Goal: Transaction & Acquisition: Book appointment/travel/reservation

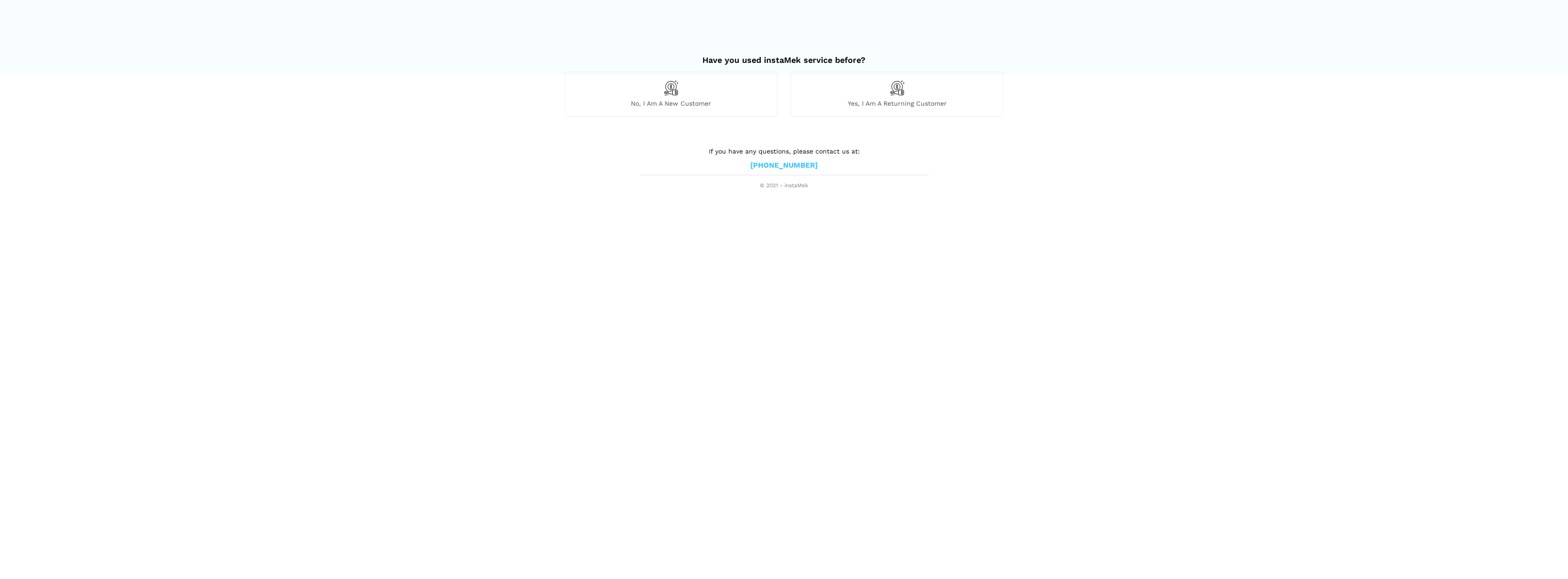
click at [708, 107] on span "No, I am a new customer" at bounding box center [670, 103] width 211 height 8
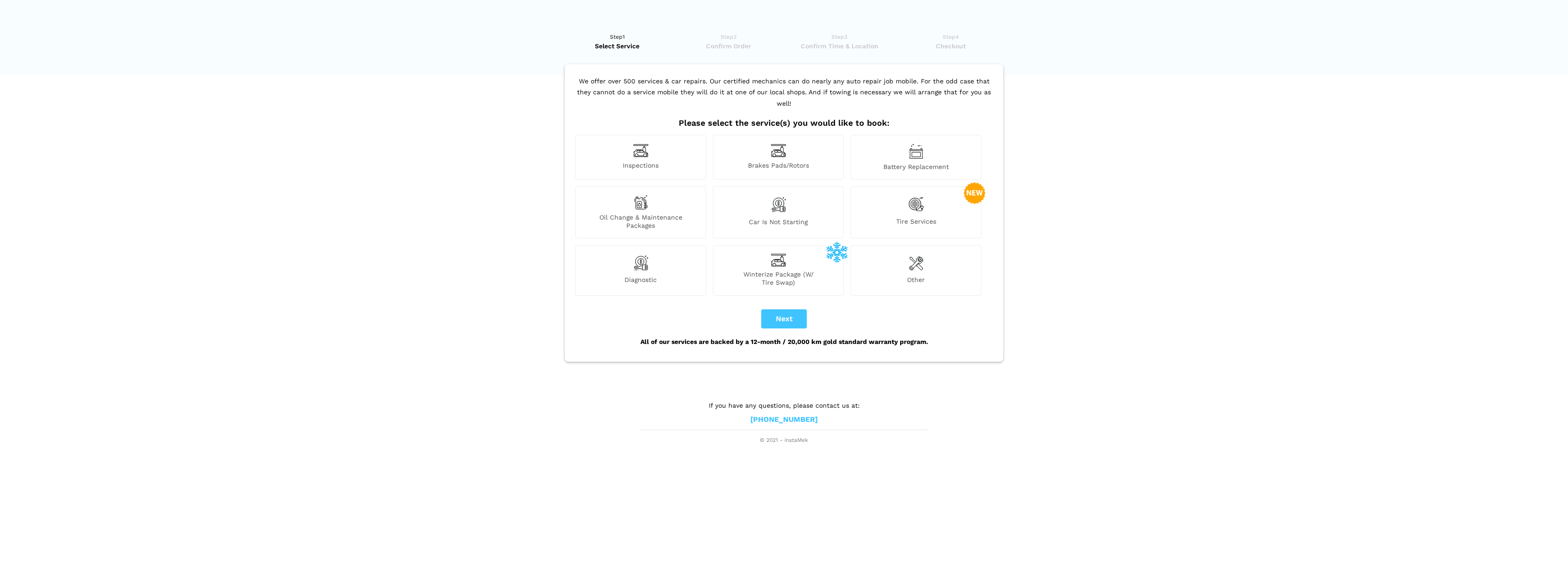
click at [678, 147] on div "Inspections" at bounding box center [640, 157] width 131 height 45
click at [792, 309] on button "Next" at bounding box center [784, 319] width 45 height 19
checkbox input "true"
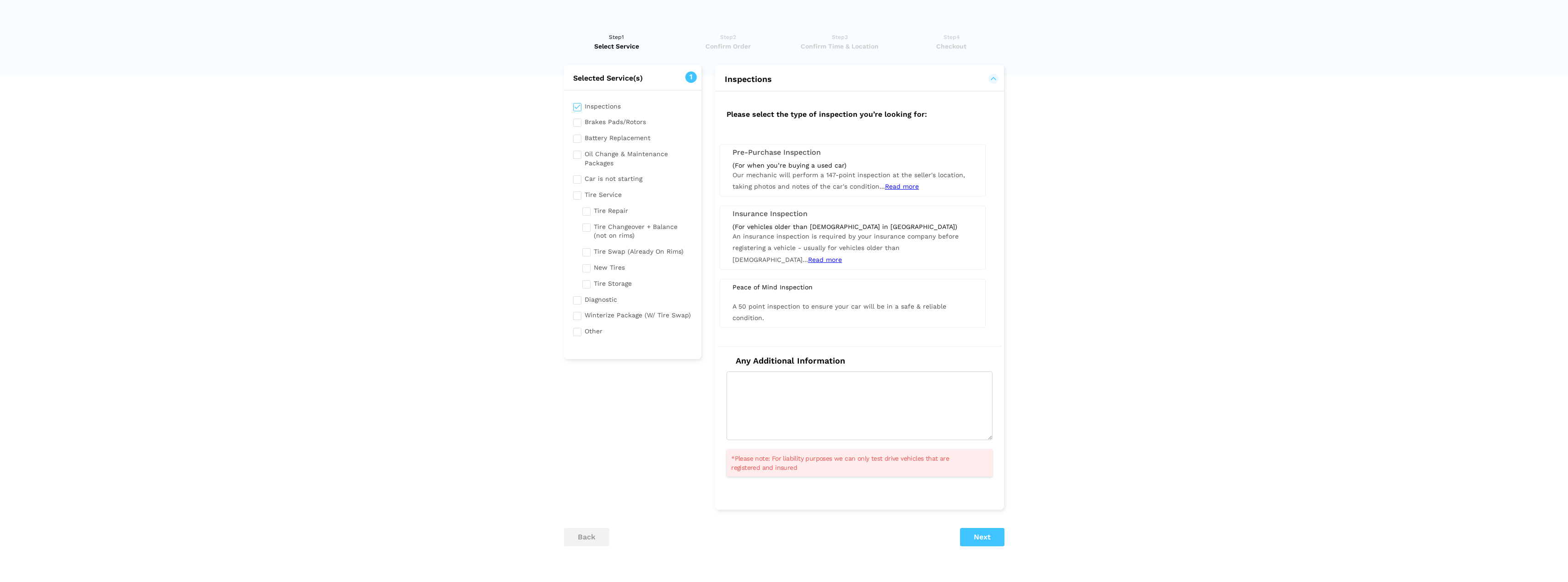
click at [809, 163] on div "(For when you’re buying a used car)" at bounding box center [853, 165] width 241 height 8
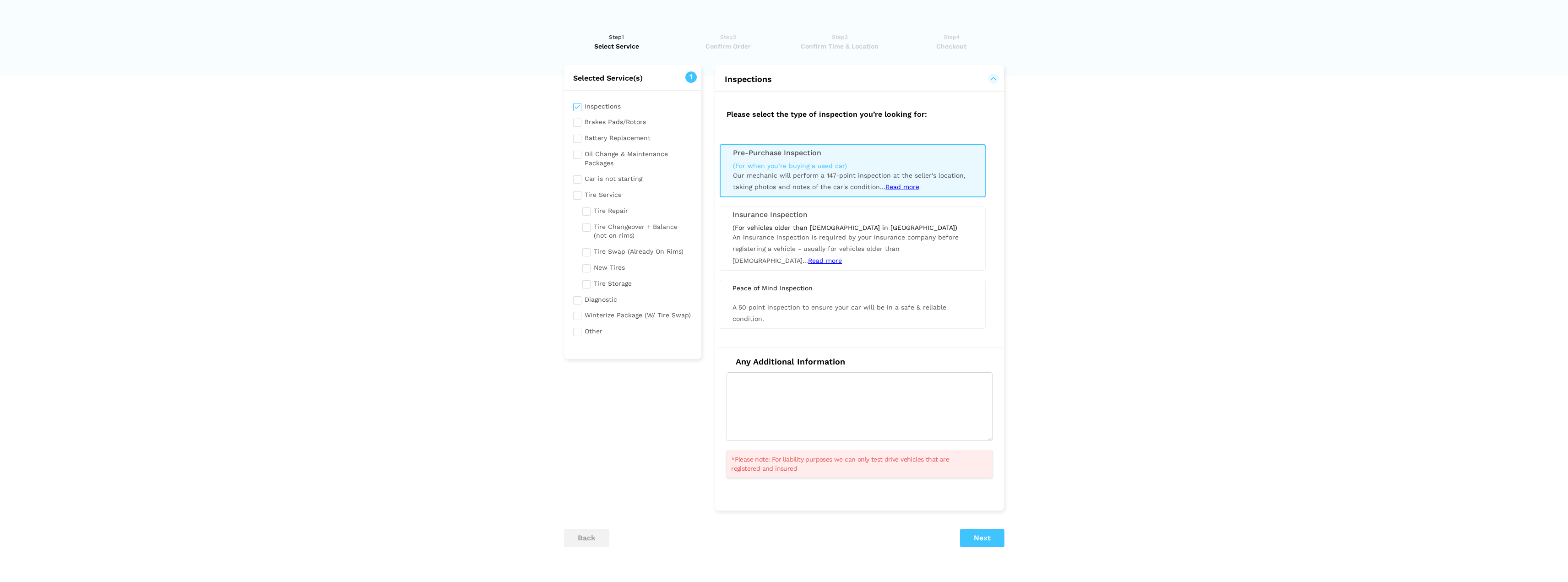
click at [840, 153] on h3 "Pre-Purchase Inspection" at bounding box center [852, 153] width 239 height 8
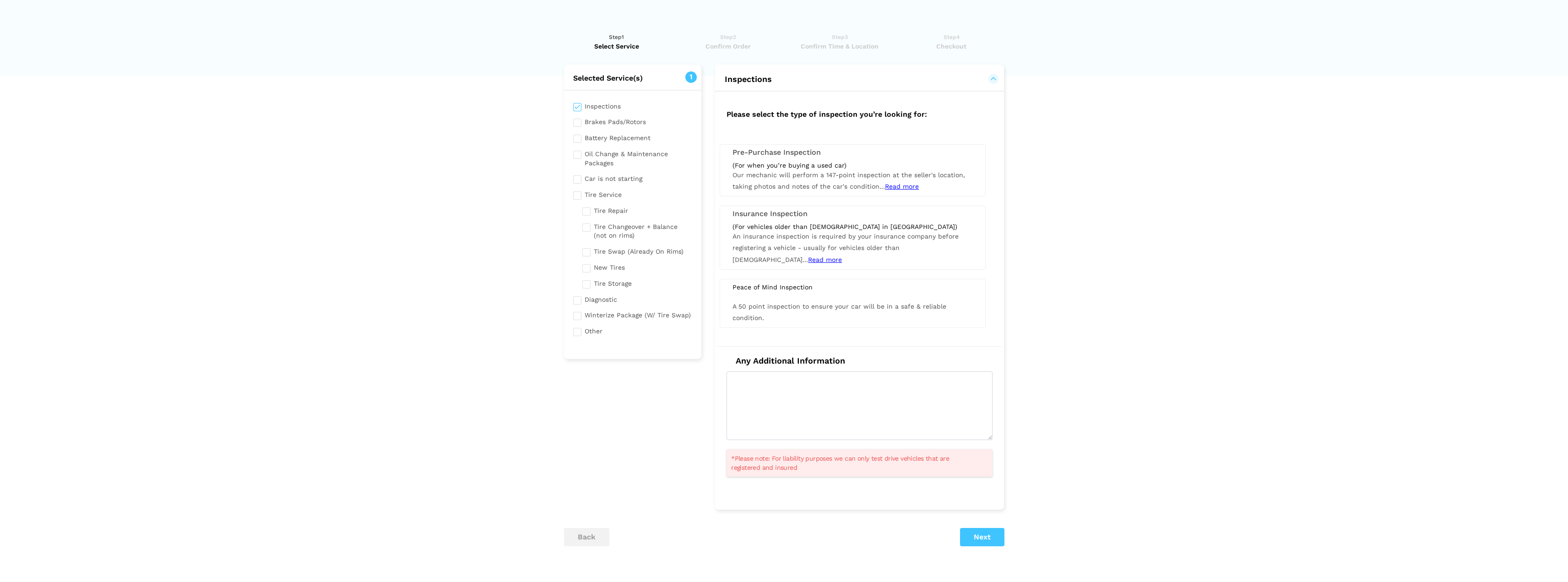
click at [840, 153] on h3 "Pre-Purchase Inspection" at bounding box center [853, 152] width 241 height 8
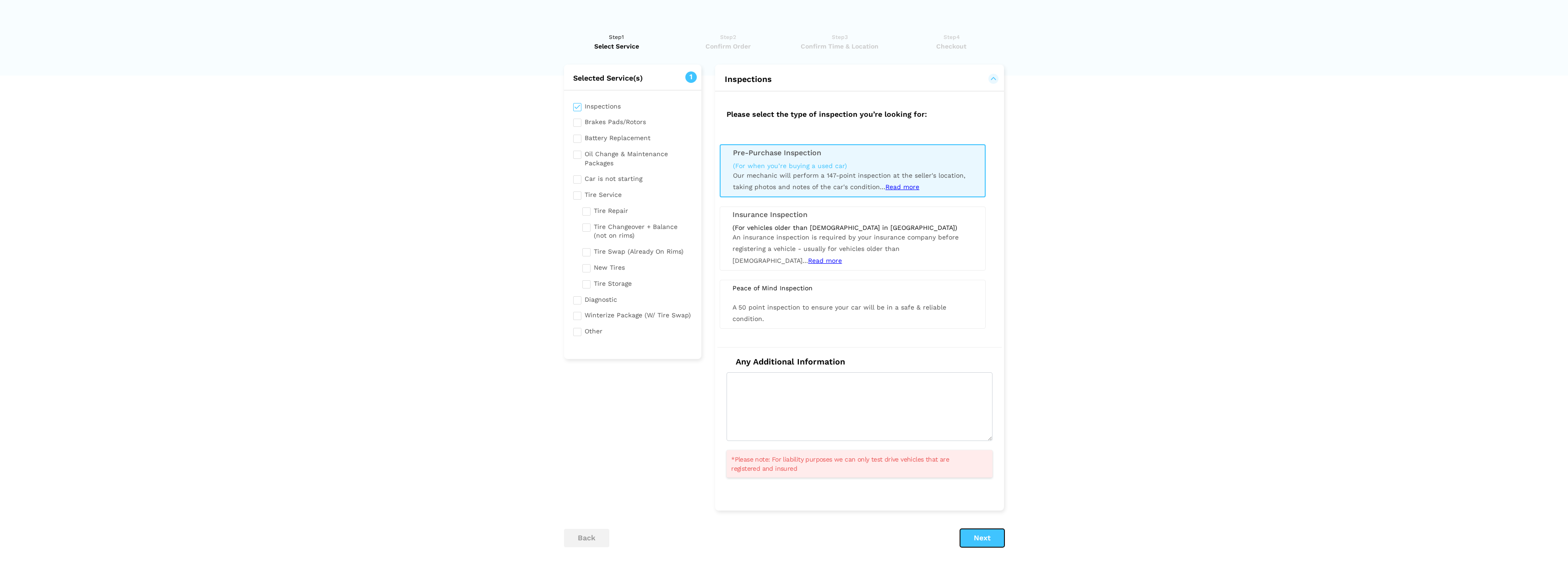
click at [992, 543] on button "Next" at bounding box center [982, 538] width 44 height 18
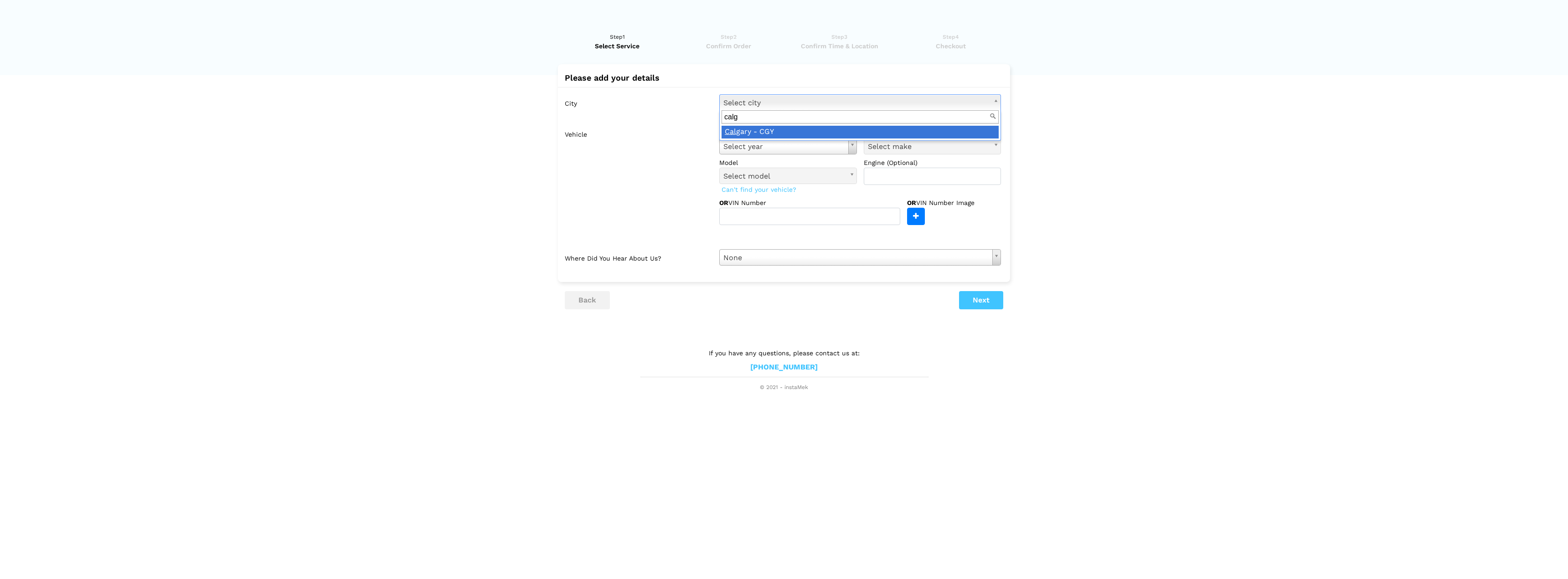
type input "calg"
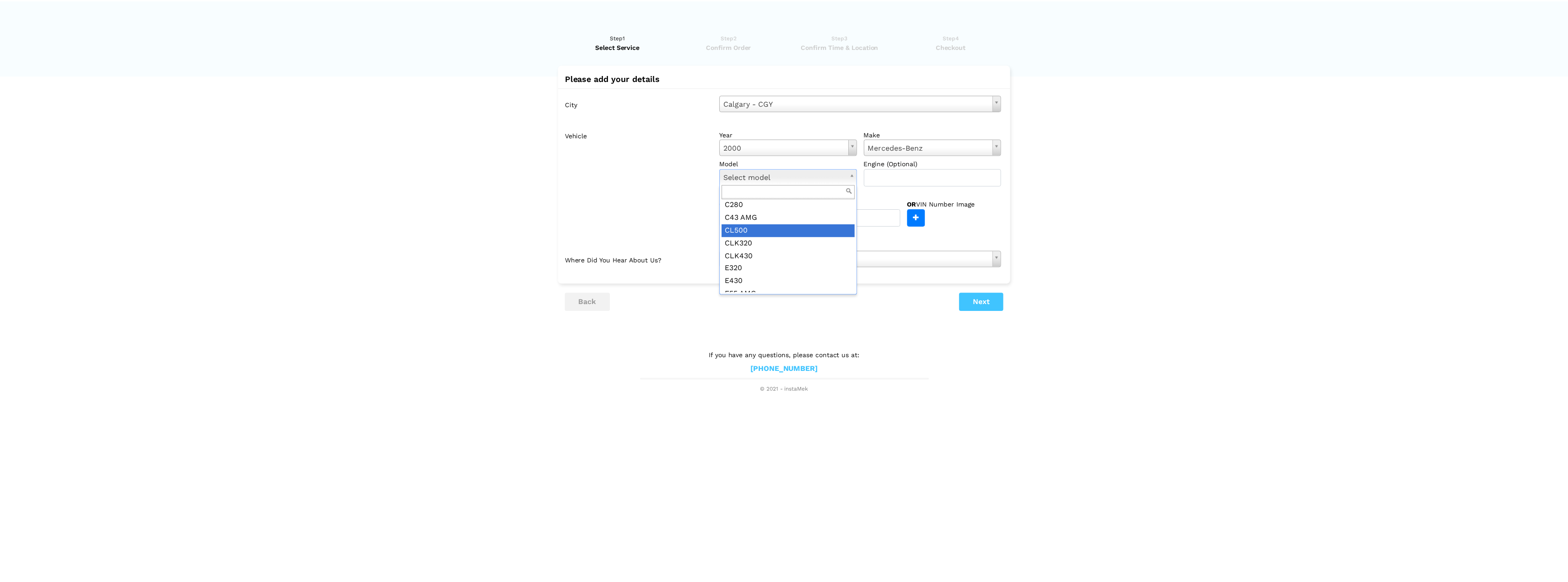
scroll to position [46, 0]
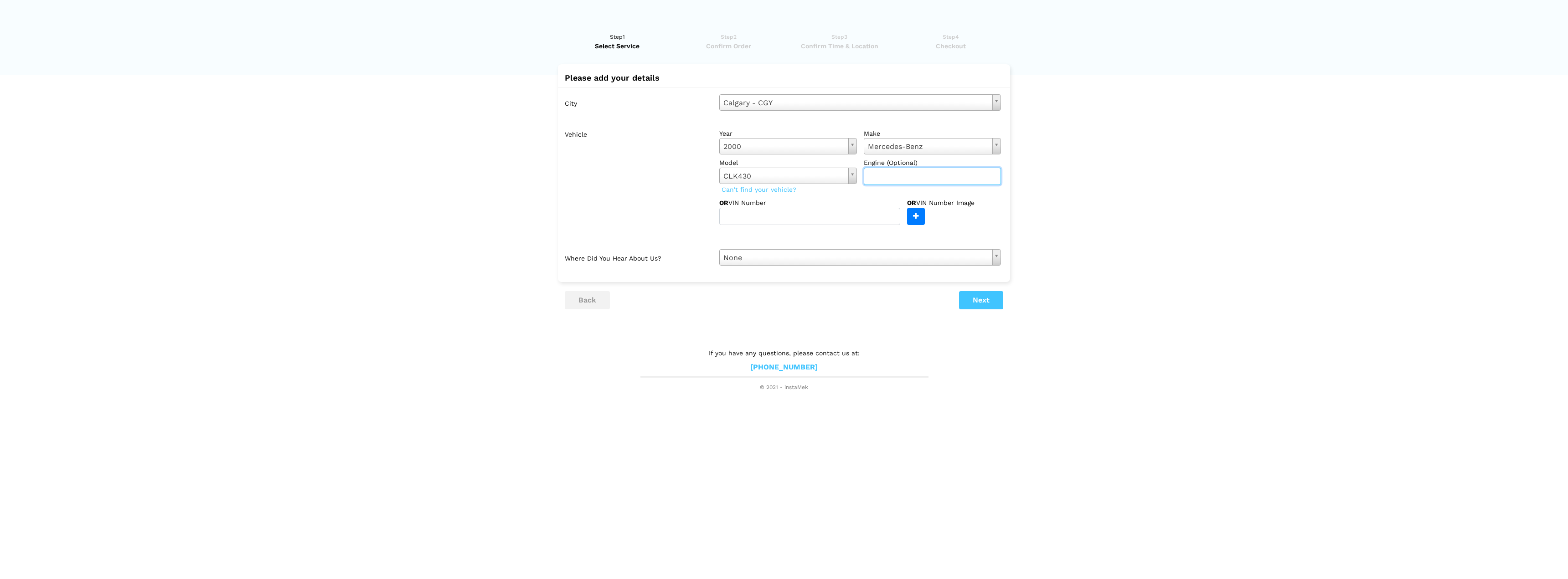
click at [895, 175] on input "text" at bounding box center [932, 176] width 137 height 17
click at [861, 193] on div "year [DATE] Select year [DATE] 2025 2024 2023 2022 2021 2020 2019 2018 2017 201…" at bounding box center [860, 175] width 295 height 100
click at [980, 300] on button "Next" at bounding box center [981, 300] width 44 height 18
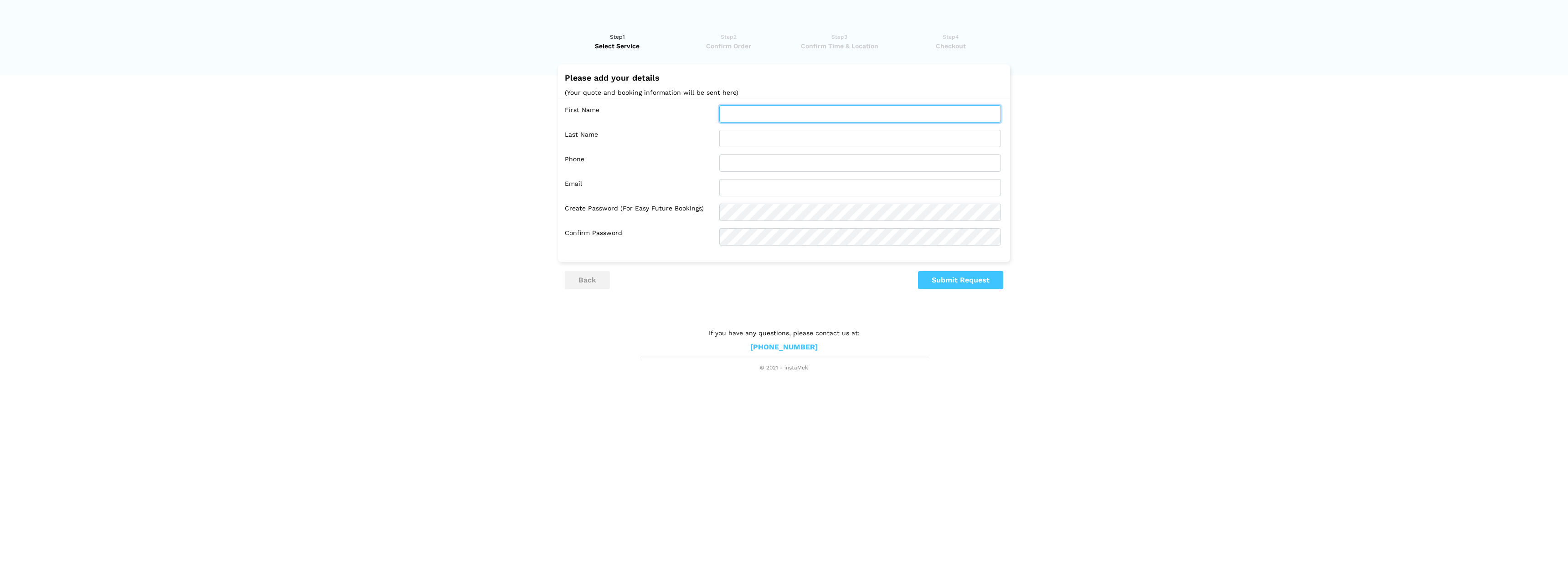
click at [797, 111] on input "text" at bounding box center [860, 113] width 282 height 17
type input "Naseem"
type input "[PERSON_NAME]"
type input "5876647390"
click at [767, 192] on input "text" at bounding box center [860, 187] width 282 height 17
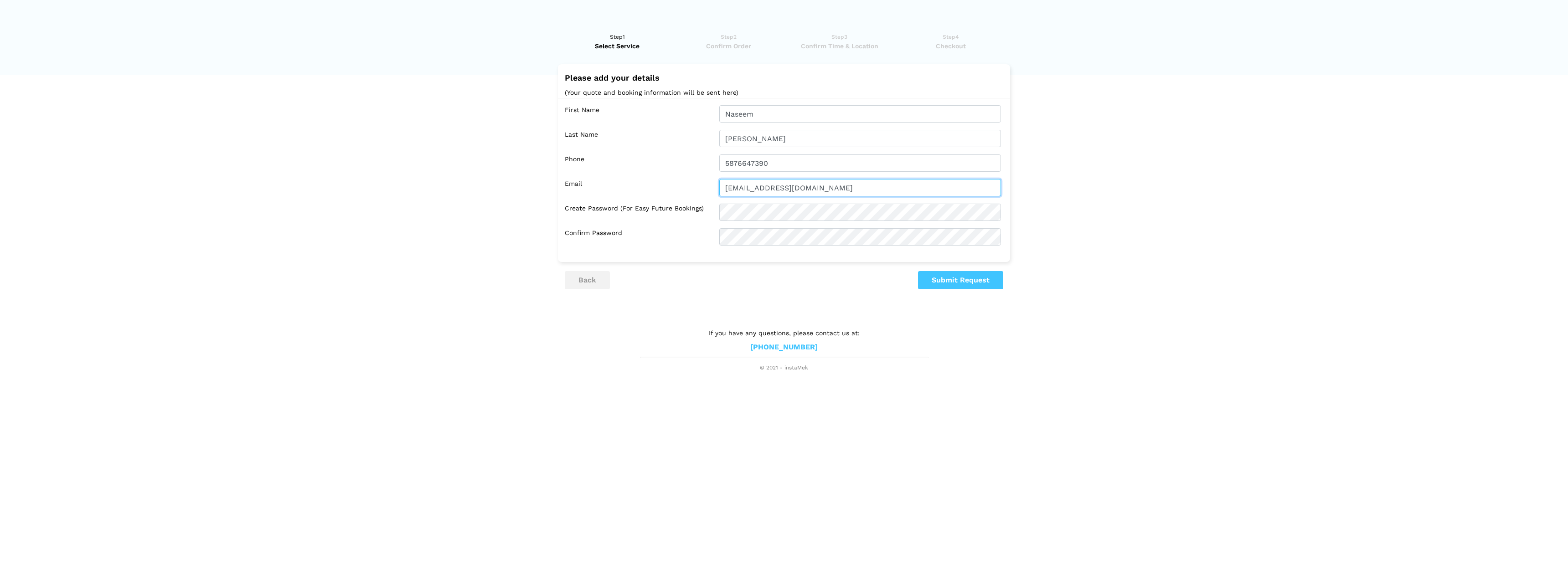
type input "[EMAIL_ADDRESS][DOMAIN_NAME]"
click at [945, 283] on button "Submit Request" at bounding box center [960, 280] width 85 height 18
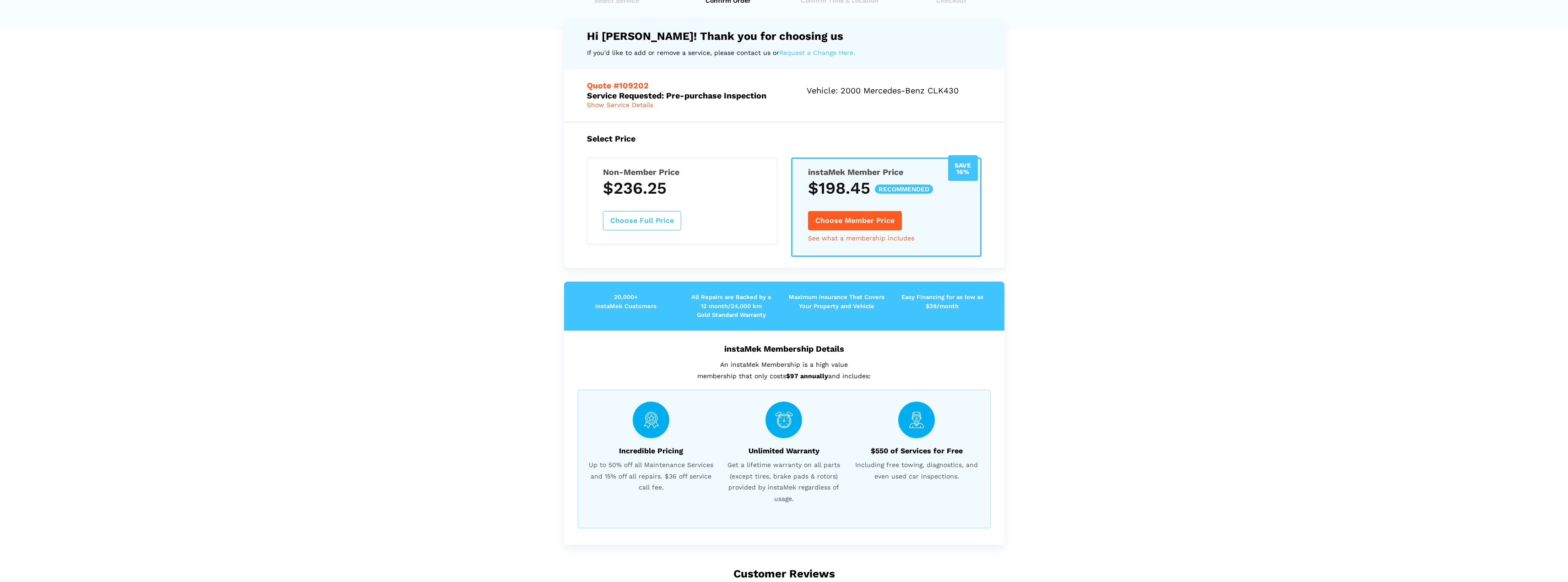
click at [645, 218] on button "Choose Full Price" at bounding box center [642, 220] width 79 height 19
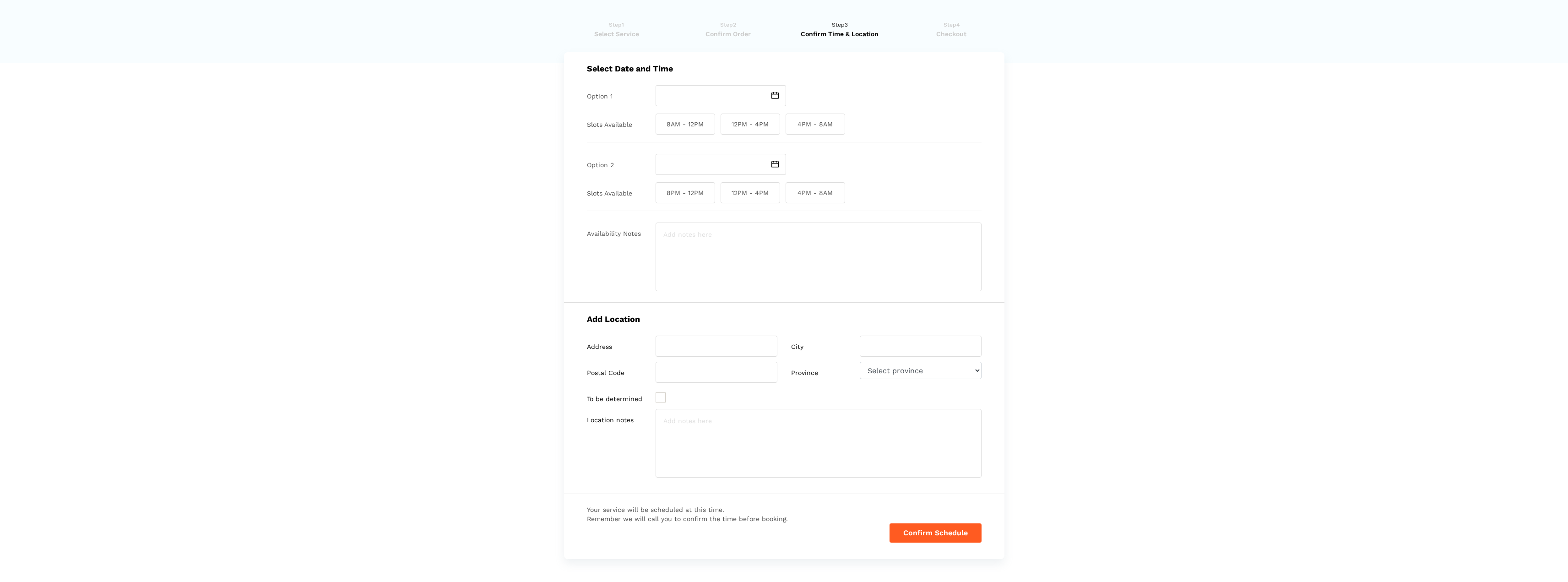
scroll to position [0, 0]
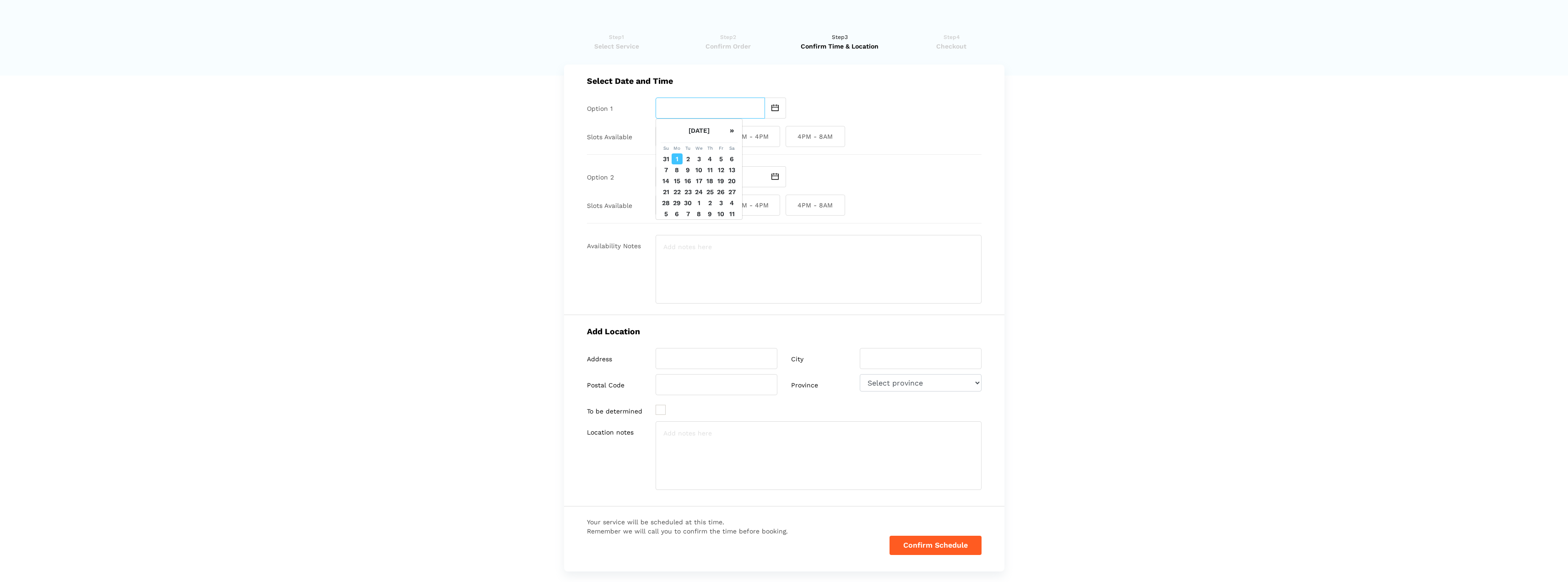
click at [711, 110] on input "text" at bounding box center [710, 108] width 110 height 21
click at [678, 165] on td "1" at bounding box center [676, 158] width 11 height 11
click at [711, 111] on input "[DATE]" at bounding box center [710, 108] width 110 height 21
click at [686, 165] on td "2" at bounding box center [688, 158] width 11 height 11
type input "[DATE]"
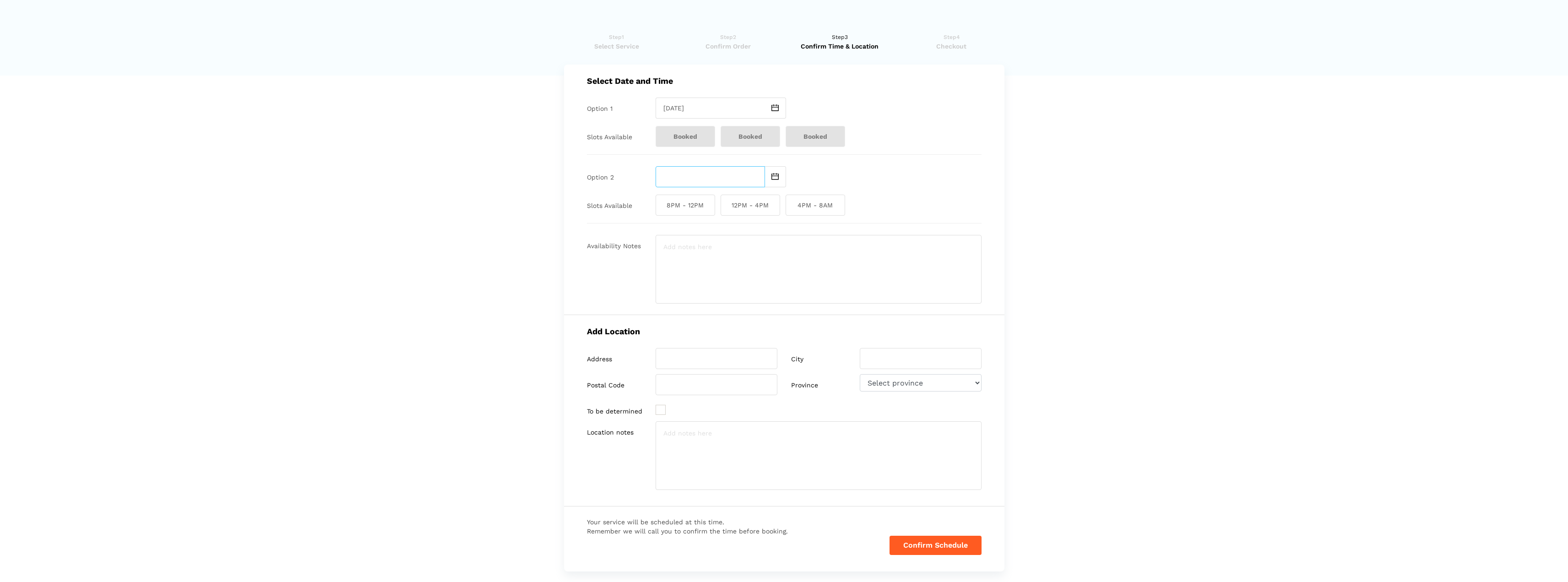
click at [709, 178] on input "text" at bounding box center [710, 176] width 110 height 21
click at [686, 233] on td "2" at bounding box center [688, 227] width 11 height 11
type input "[DATE]"
click at [690, 207] on span "8AM - 12PM" at bounding box center [685, 205] width 60 height 21
click at [662, 207] on input "8AM - 12PM" at bounding box center [658, 205] width 6 height 21
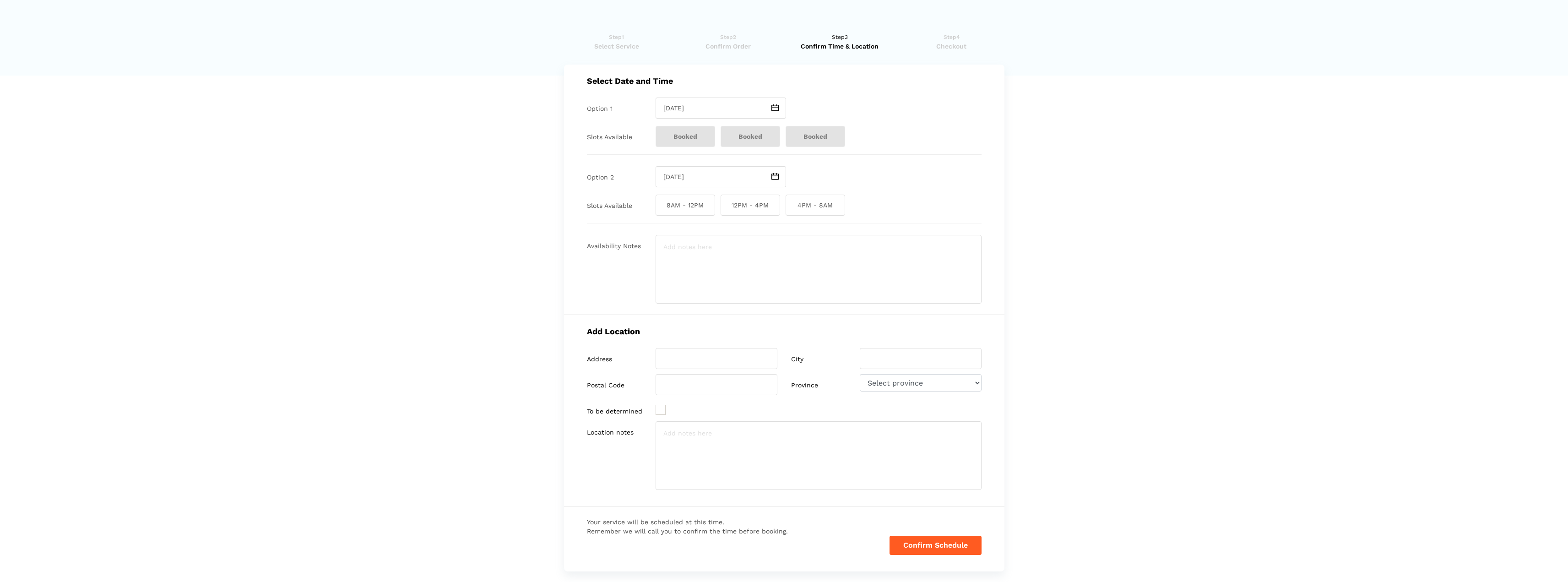
checkbox input "true"
click at [731, 108] on input "[DATE]" at bounding box center [710, 108] width 110 height 21
click at [688, 165] on td "2" at bounding box center [688, 158] width 11 height 11
click at [702, 115] on input "text" at bounding box center [710, 108] width 110 height 21
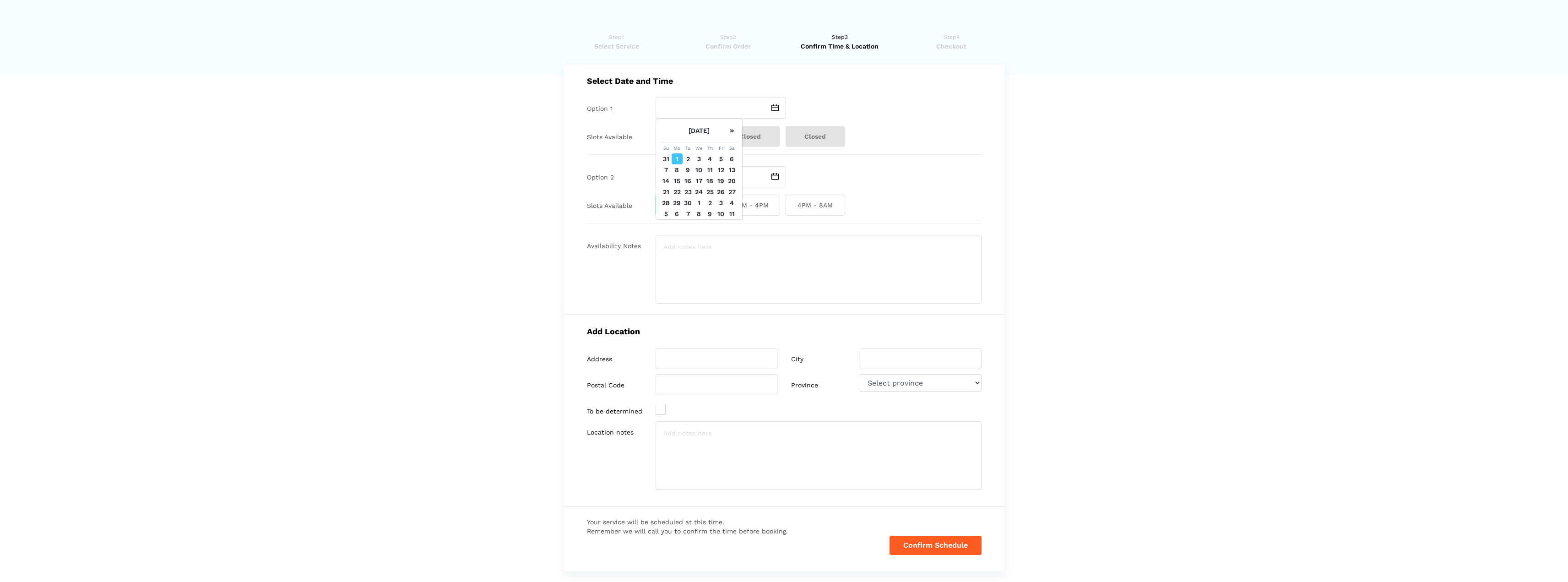
click at [688, 165] on td "2" at bounding box center [688, 158] width 11 height 11
click at [693, 113] on input "[DATE]" at bounding box center [710, 108] width 110 height 21
click at [699, 165] on td "3" at bounding box center [699, 158] width 11 height 11
click at [698, 110] on input "[DATE]" at bounding box center [710, 108] width 110 height 21
click at [690, 165] on td "2" at bounding box center [688, 158] width 11 height 11
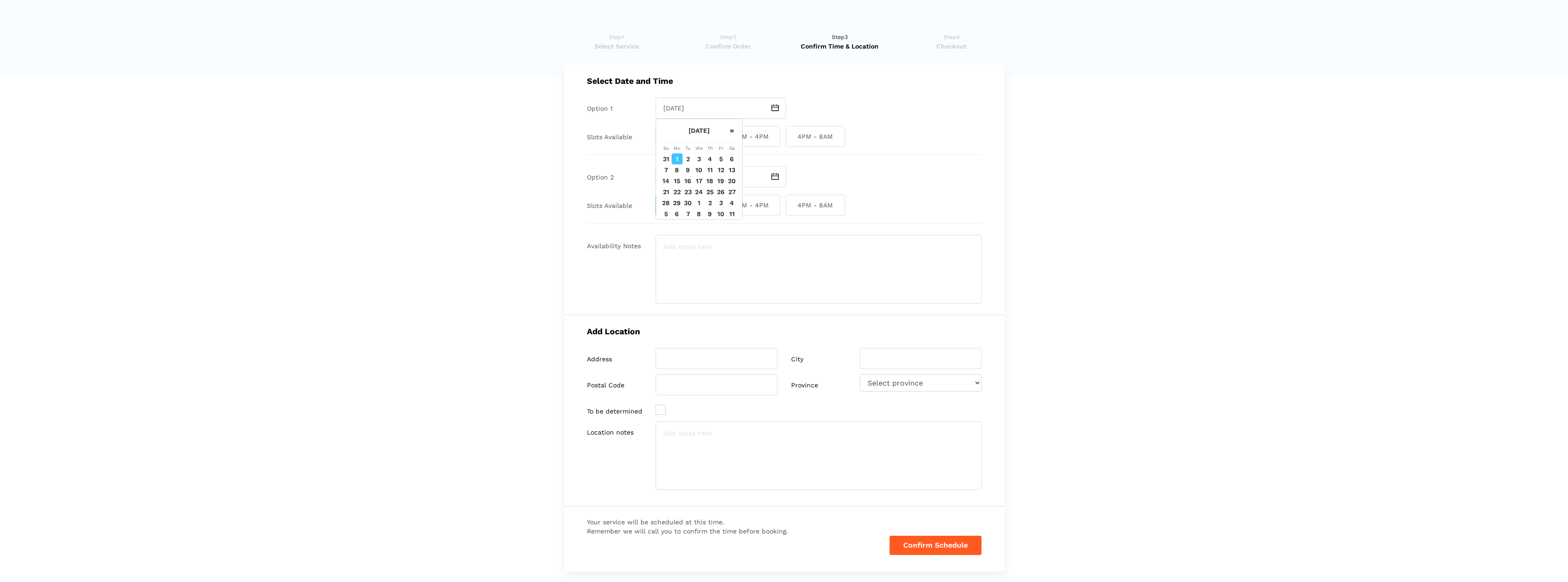
type input "[DATE]"
click at [680, 136] on span "Booked" at bounding box center [685, 136] width 60 height 21
click at [692, 201] on span "8AM - 12PM" at bounding box center [685, 205] width 60 height 21
click at [662, 201] on input "8AM - 12PM" at bounding box center [658, 205] width 6 height 21
checkbox input "false"
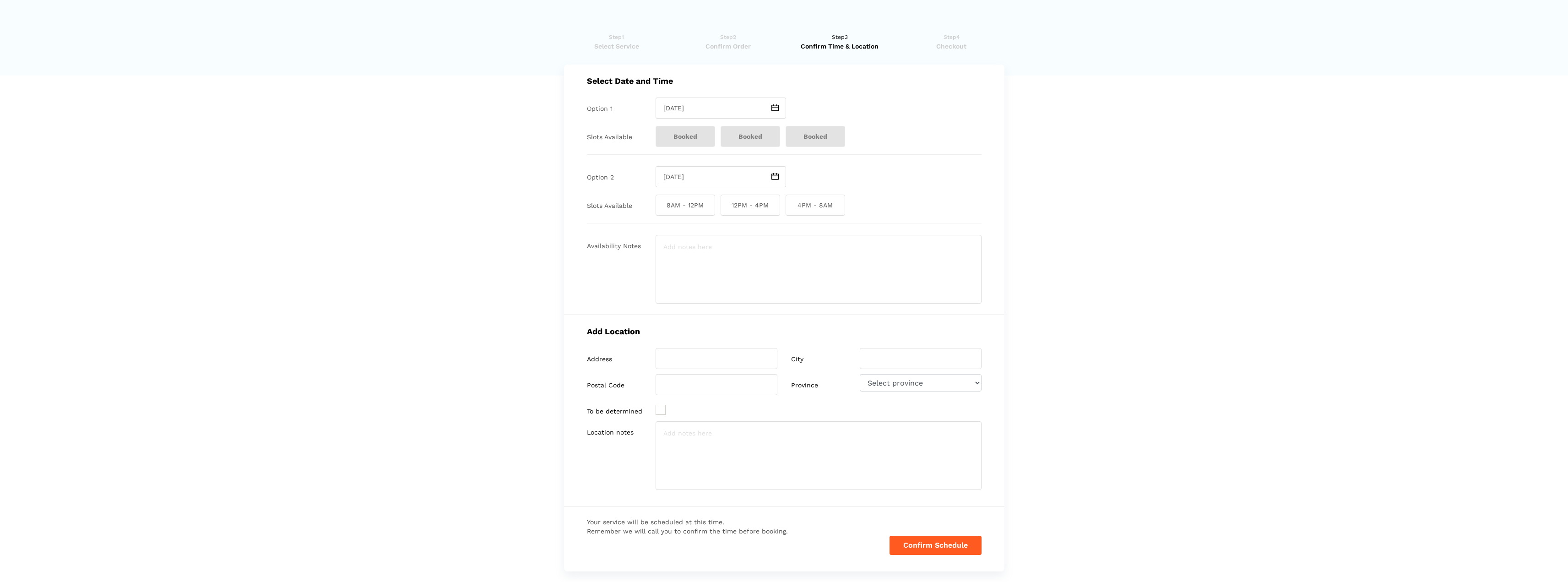
click at [730, 46] on span "Confirm Order" at bounding box center [728, 46] width 106 height 9
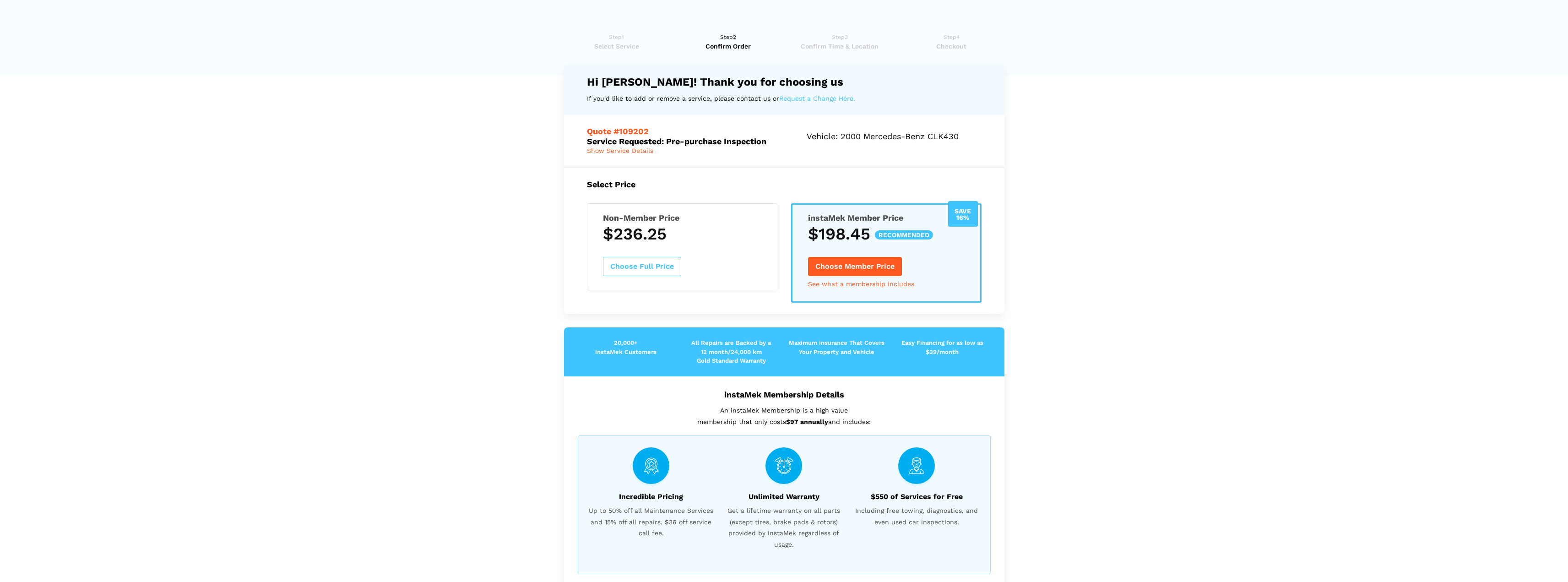
click at [622, 44] on span "Select Service" at bounding box center [617, 46] width 106 height 9
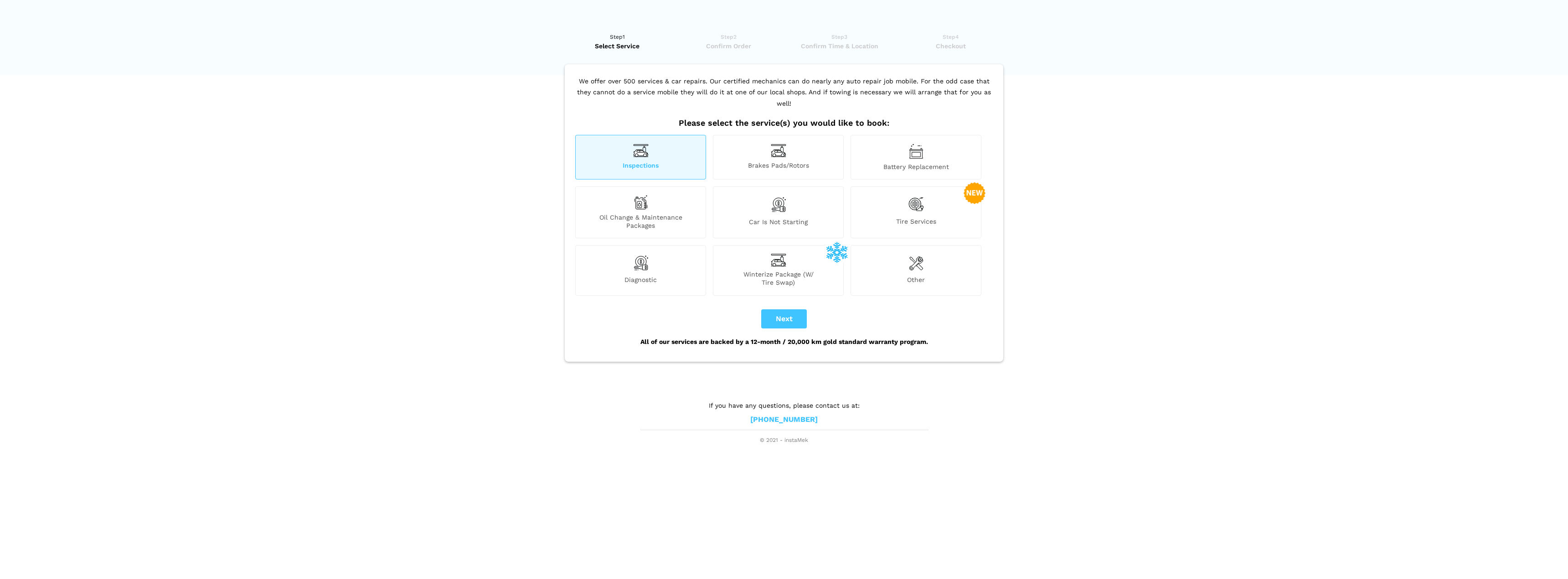
click at [730, 42] on span "Confirm Order" at bounding box center [728, 46] width 105 height 9
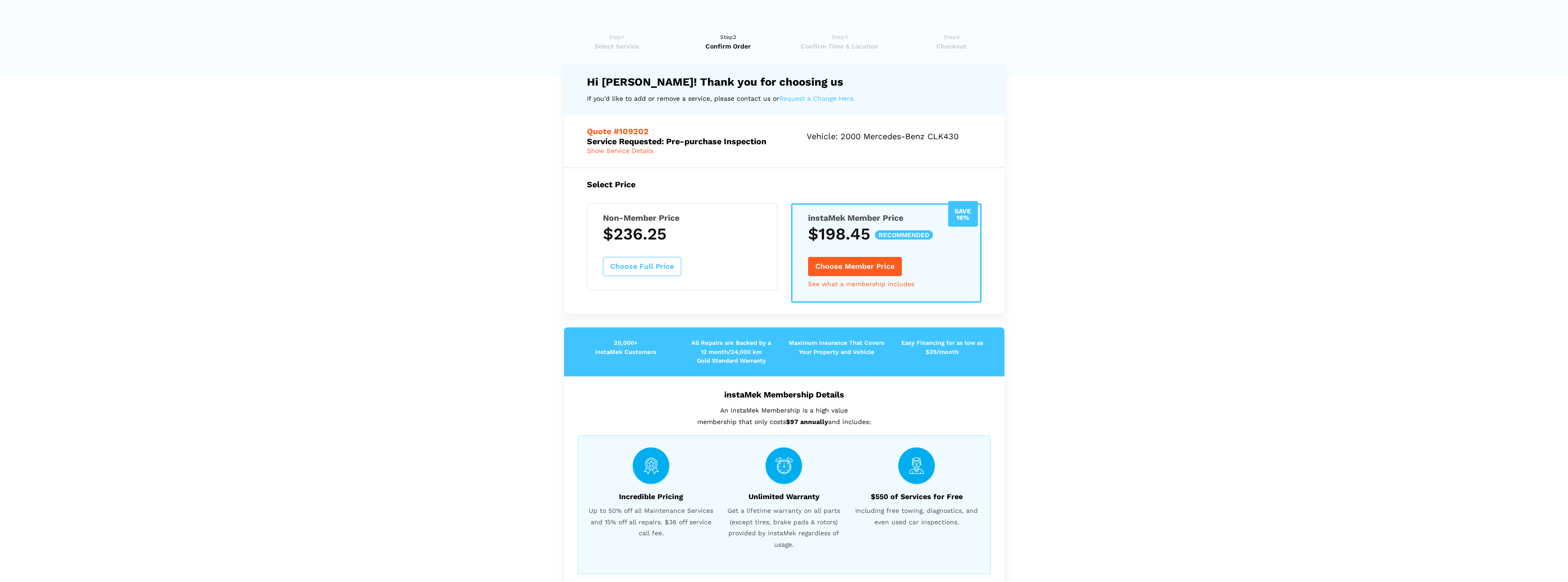
click at [662, 264] on button "Choose Full Price" at bounding box center [642, 267] width 79 height 19
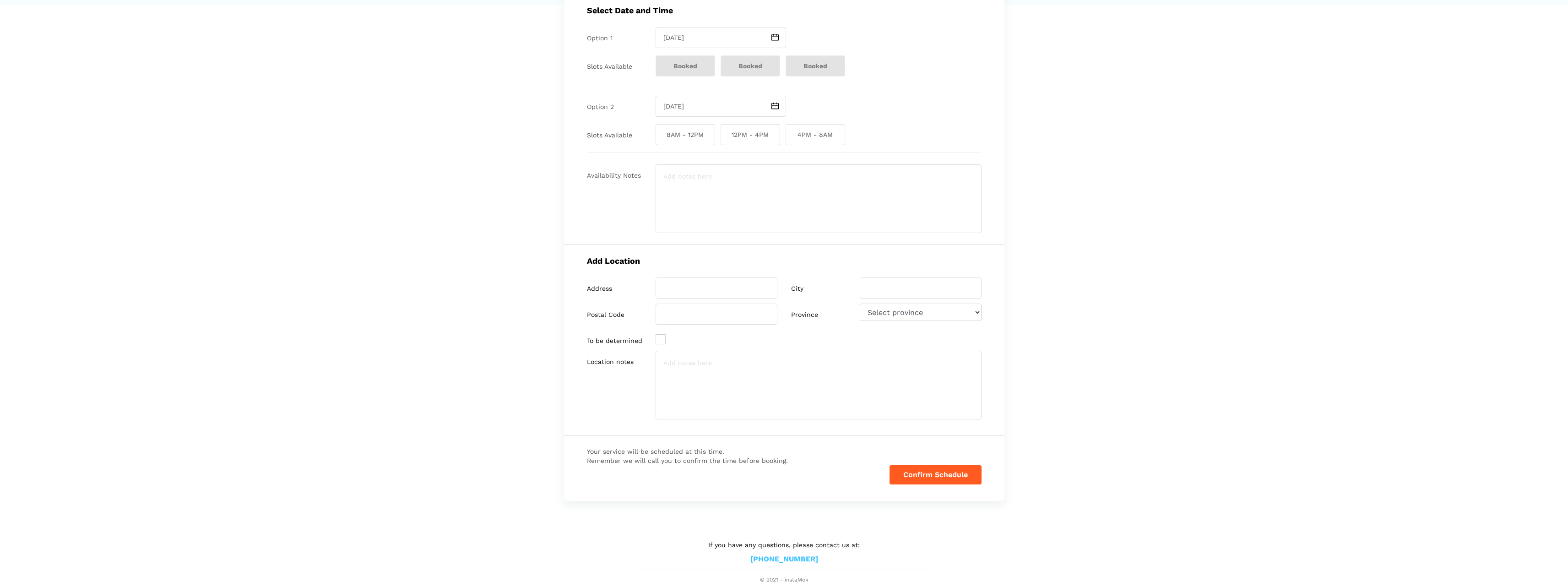
scroll to position [73, 0]
